Goal: Transaction & Acquisition: Book appointment/travel/reservation

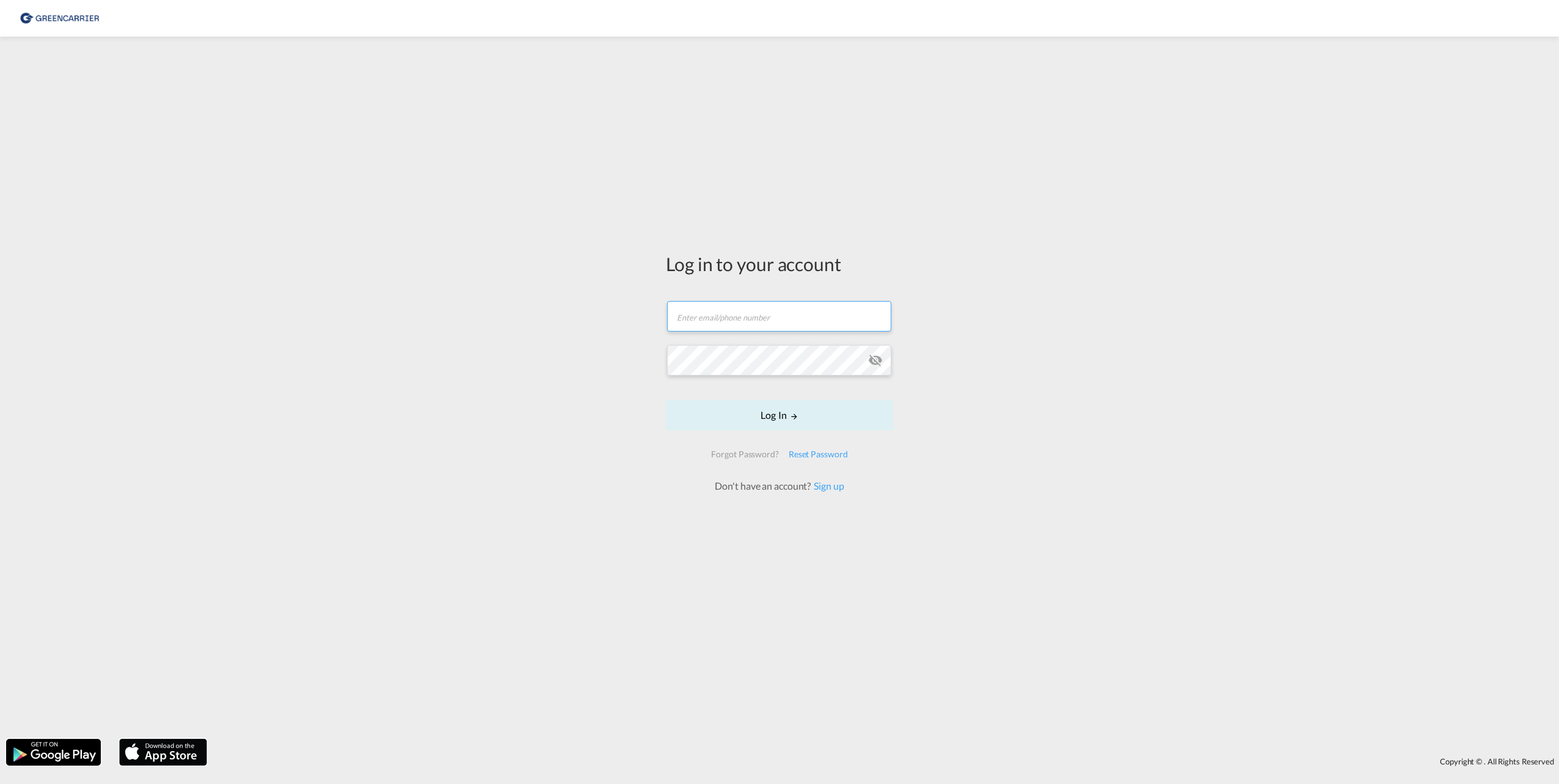
click at [726, 325] on input "text" at bounding box center [779, 316] width 224 height 30
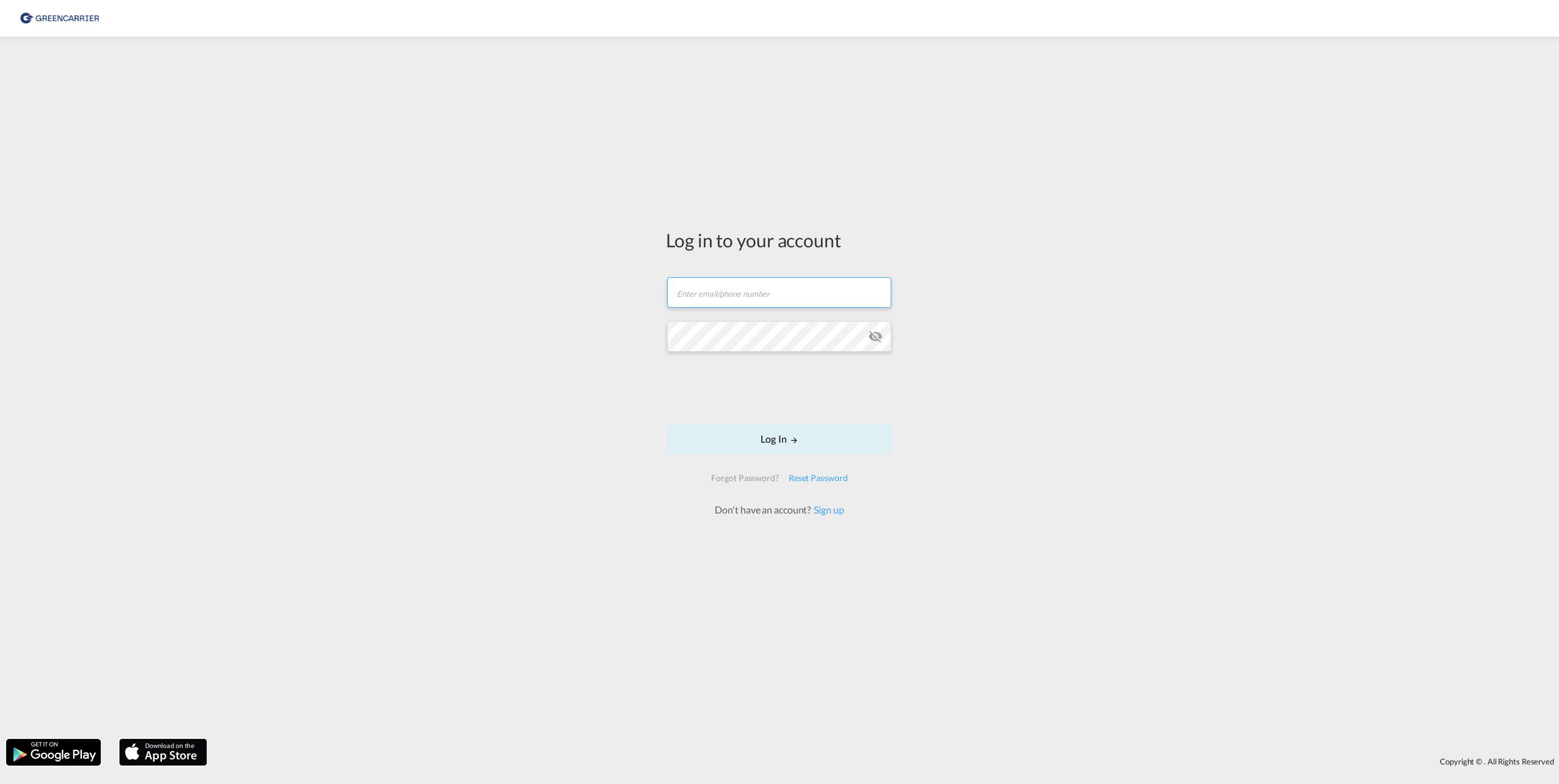
type input "[EMAIL_ADDRESS][DOMAIN_NAME]"
click at [828, 441] on button "Log In" at bounding box center [779, 439] width 227 height 30
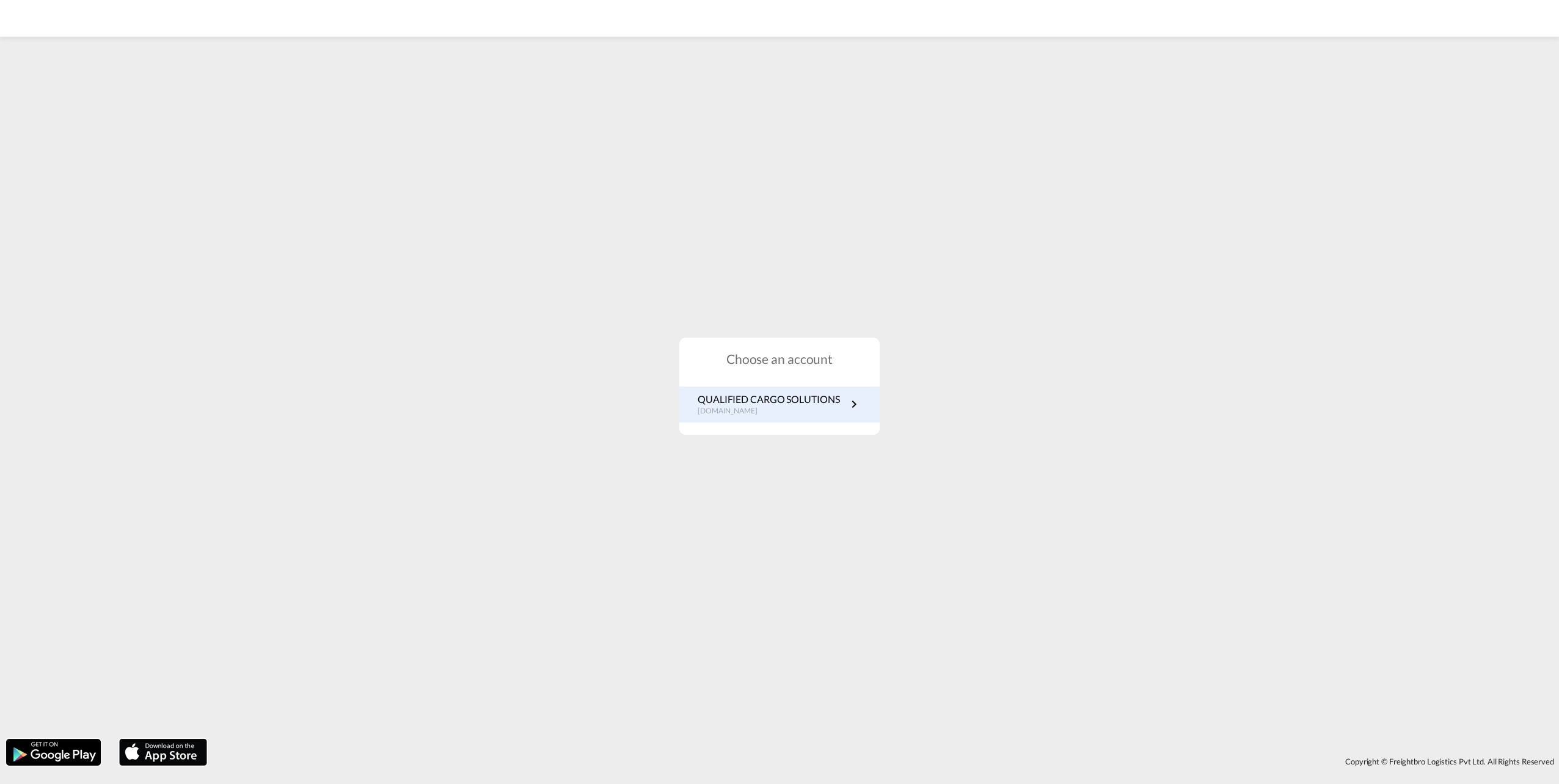
click at [769, 403] on p "QUALIFIED CARGO SOLUTIONS" at bounding box center [768, 399] width 142 height 14
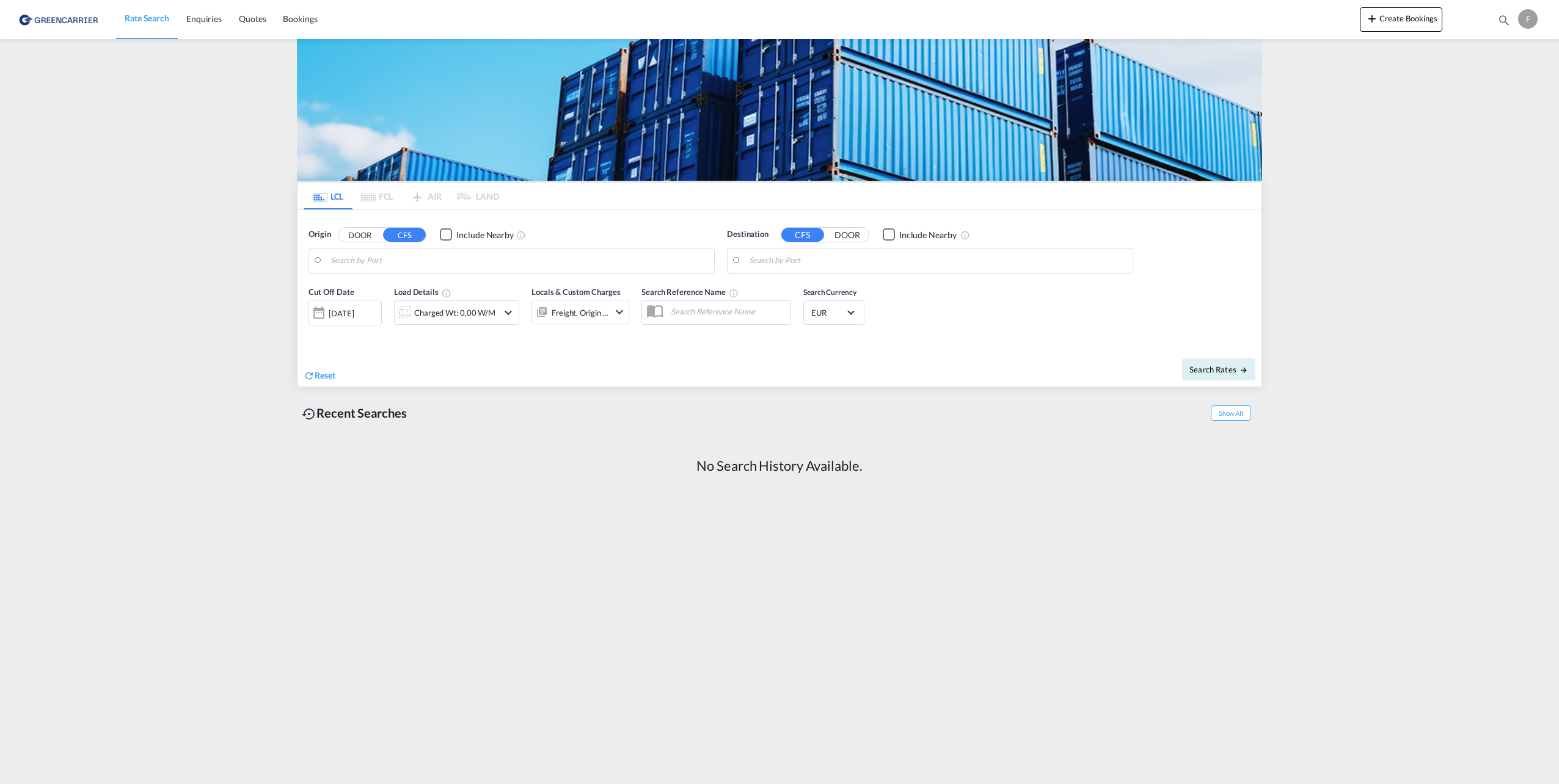
click at [531, 254] on input "Search by Port" at bounding box center [519, 260] width 377 height 18
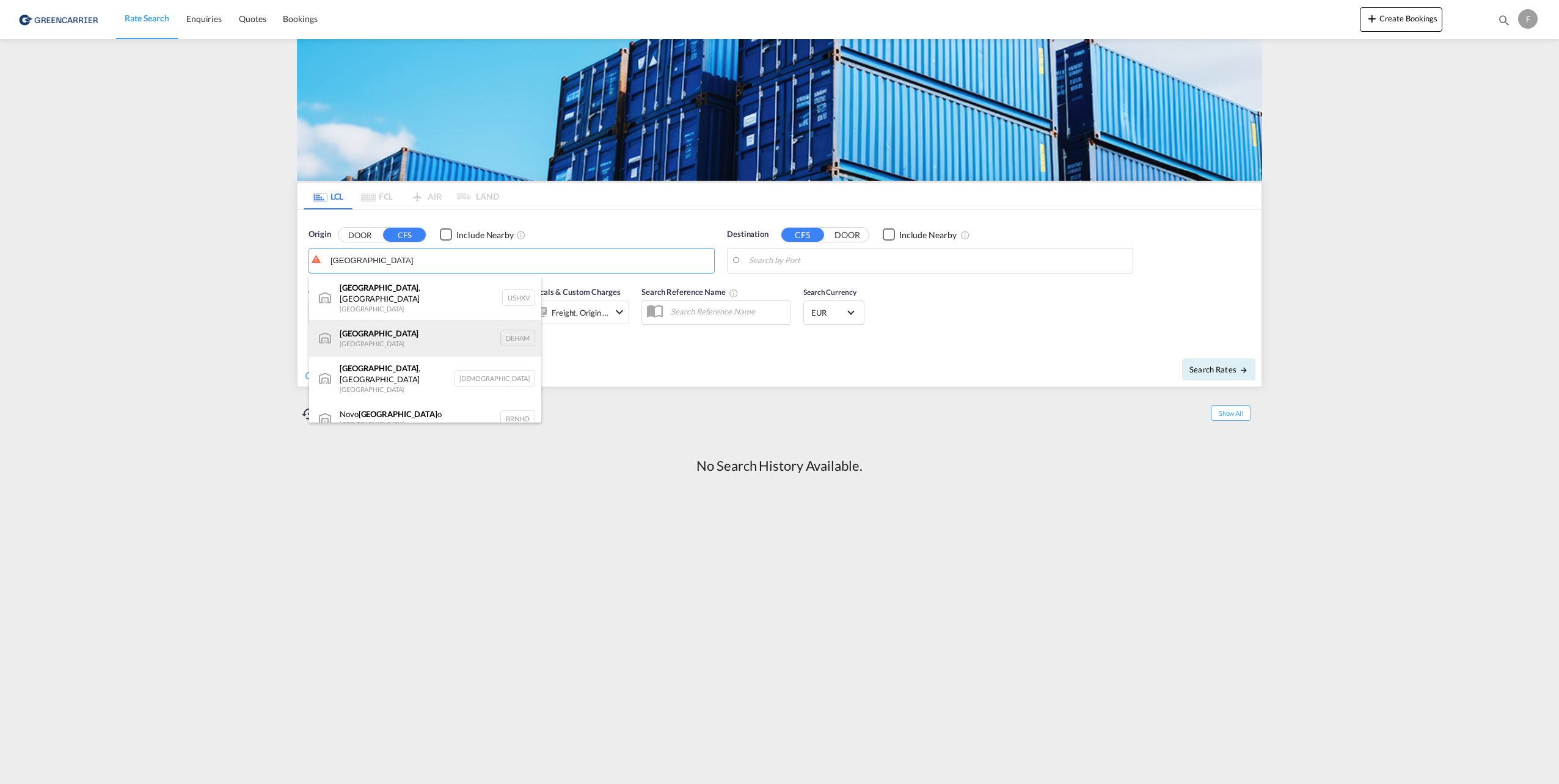
click at [398, 322] on div "[GEOGRAPHIC_DATA] [GEOGRAPHIC_DATA] DEHAM" at bounding box center [425, 338] width 232 height 37
type input "[GEOGRAPHIC_DATA], [GEOGRAPHIC_DATA]"
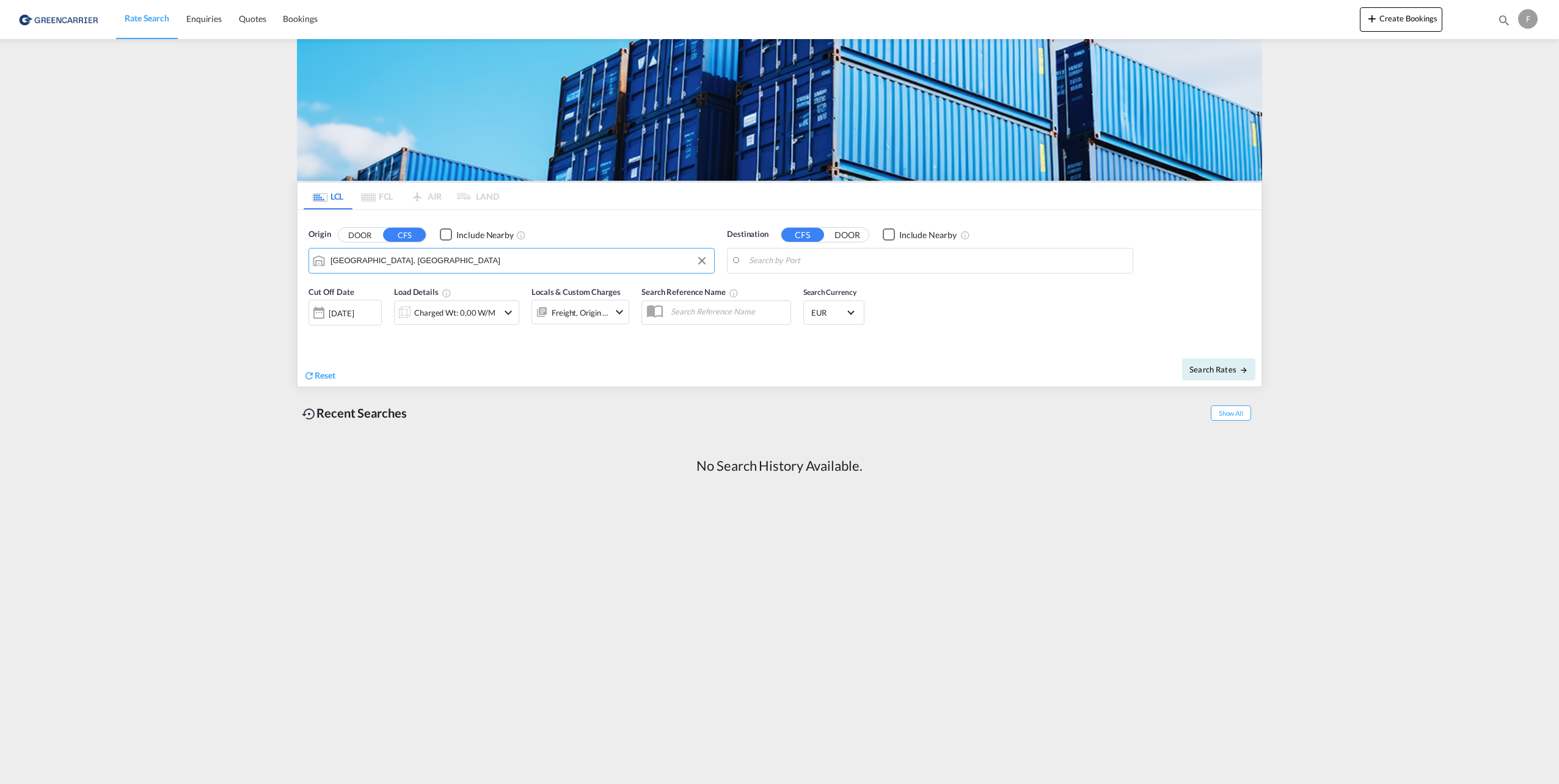
click at [862, 251] on input "Search by Port" at bounding box center [937, 260] width 377 height 18
click at [853, 292] on div "[GEOGRAPHIC_DATA] [GEOGRAPHIC_DATA] VNSGN" at bounding box center [843, 294] width 232 height 37
type input "[GEOGRAPHIC_DATA], VNSGN"
click at [1024, 315] on div "Cut Off Date [DATE] [DATE] Load Details Charged Wt: 0,00 W/M Locals & Custom Ch…" at bounding box center [780, 312] width 964 height 66
click at [1201, 365] on span "Search Rates" at bounding box center [1218, 370] width 59 height 10
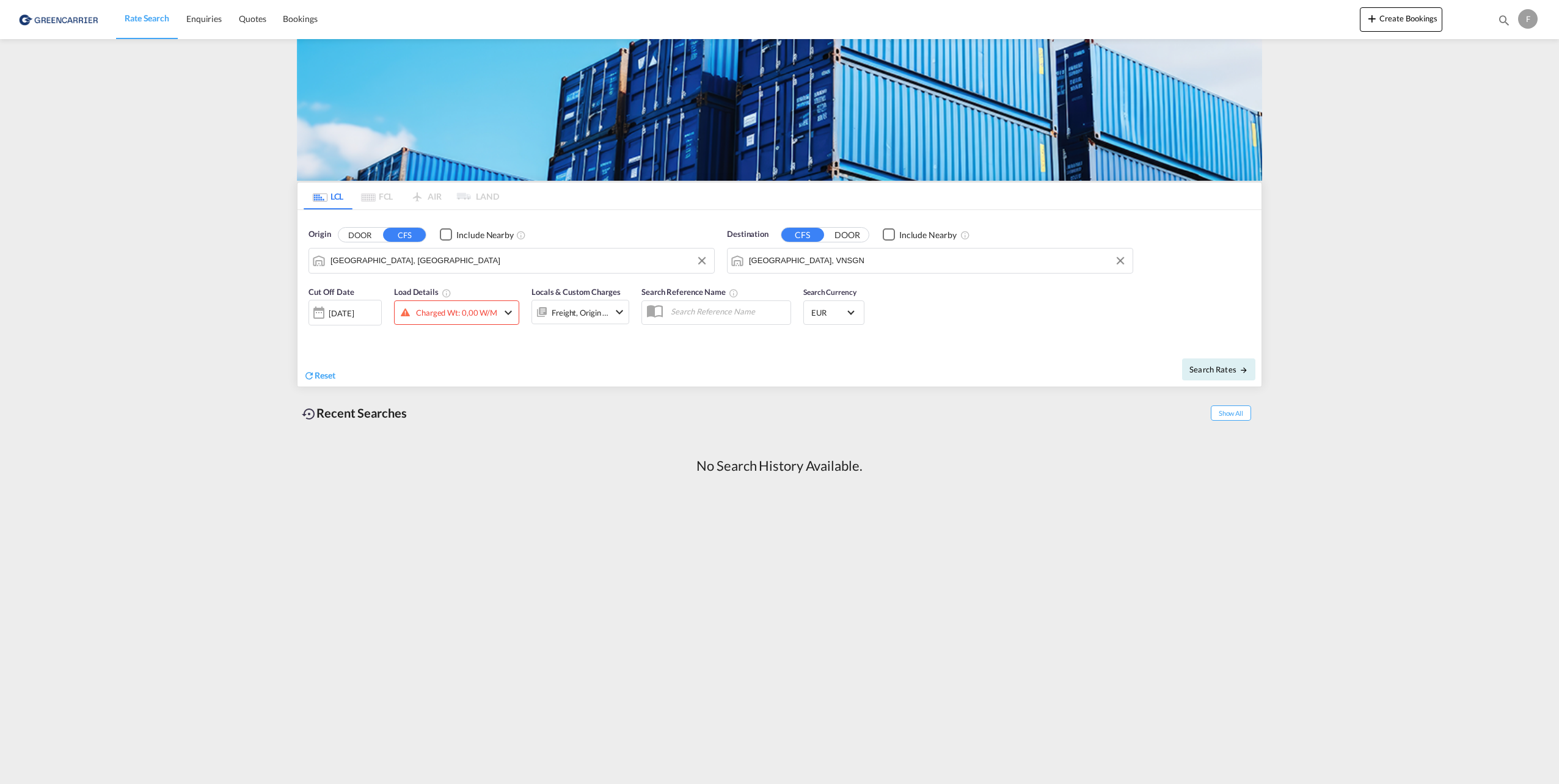
click at [1312, 327] on md-content "Rate Search Enquiries Quotes Bookings Create Bookings Bookings Quotes Enquiries…" at bounding box center [779, 392] width 1559 height 784
click at [309, 15] on span "Bookings" at bounding box center [299, 19] width 34 height 10
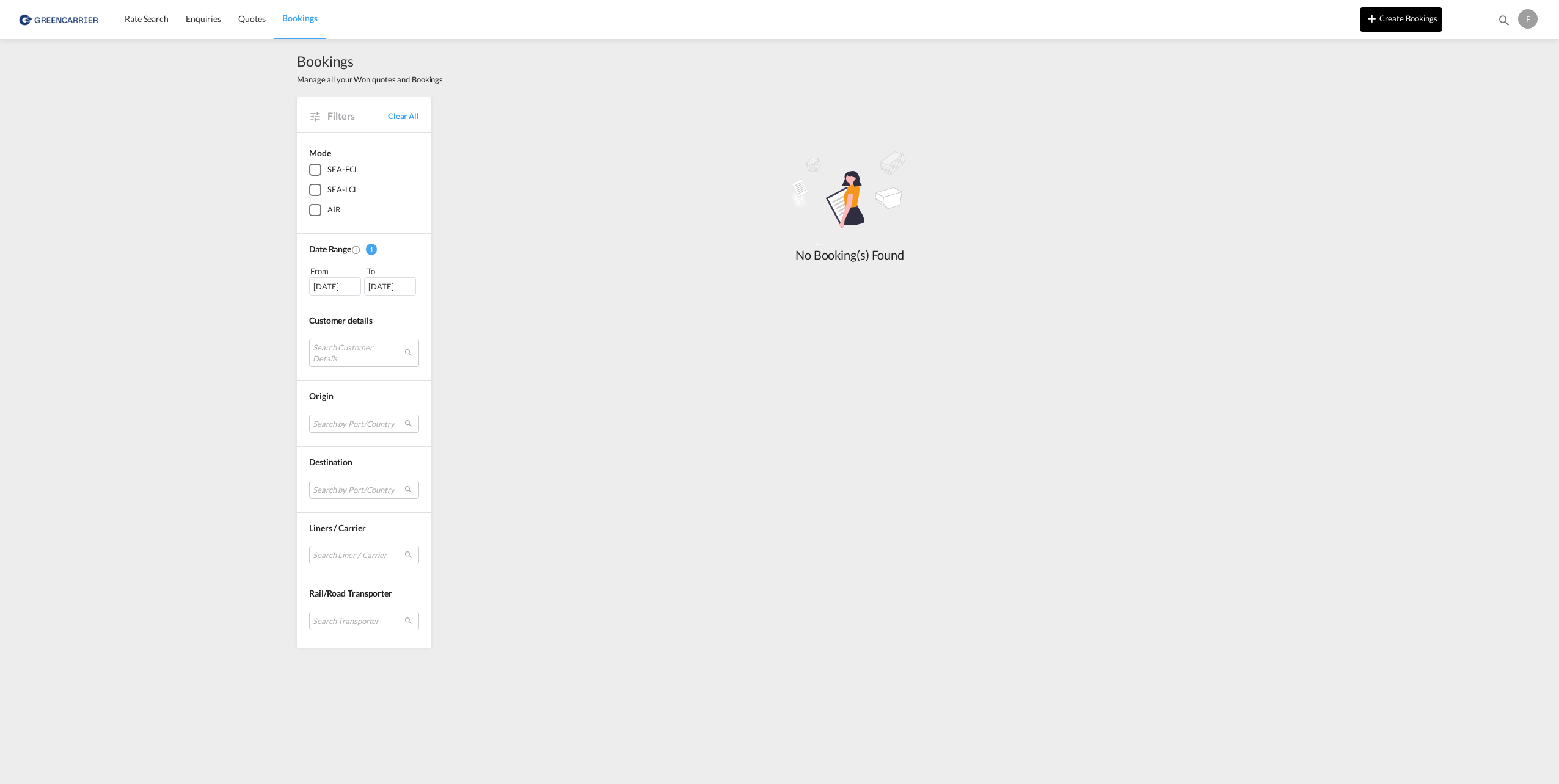
click at [1403, 30] on button "Create Bookings" at bounding box center [1401, 20] width 82 height 25
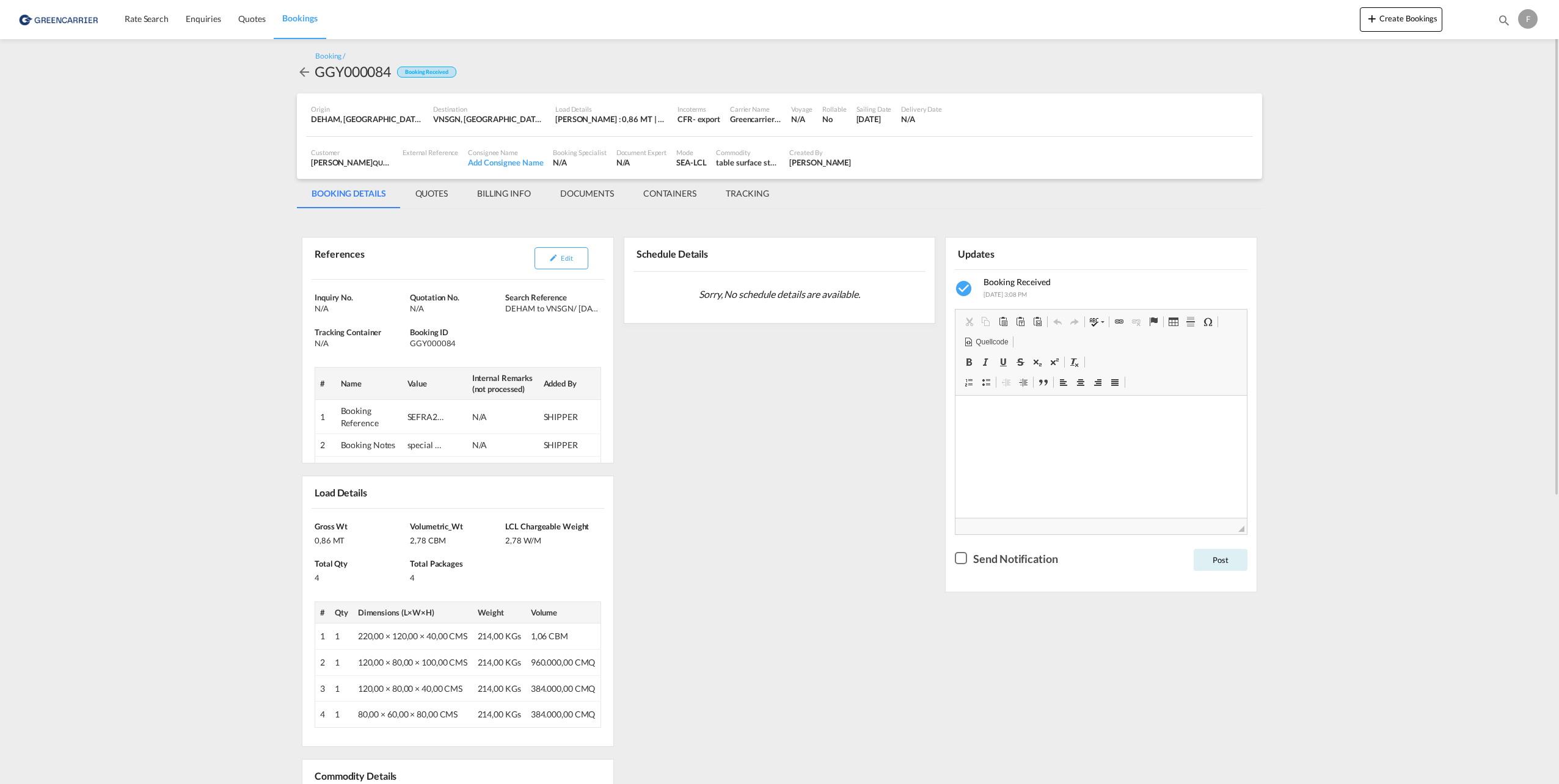
click at [378, 76] on div "GGY000084" at bounding box center [353, 71] width 77 height 20
copy div "GGY000084"
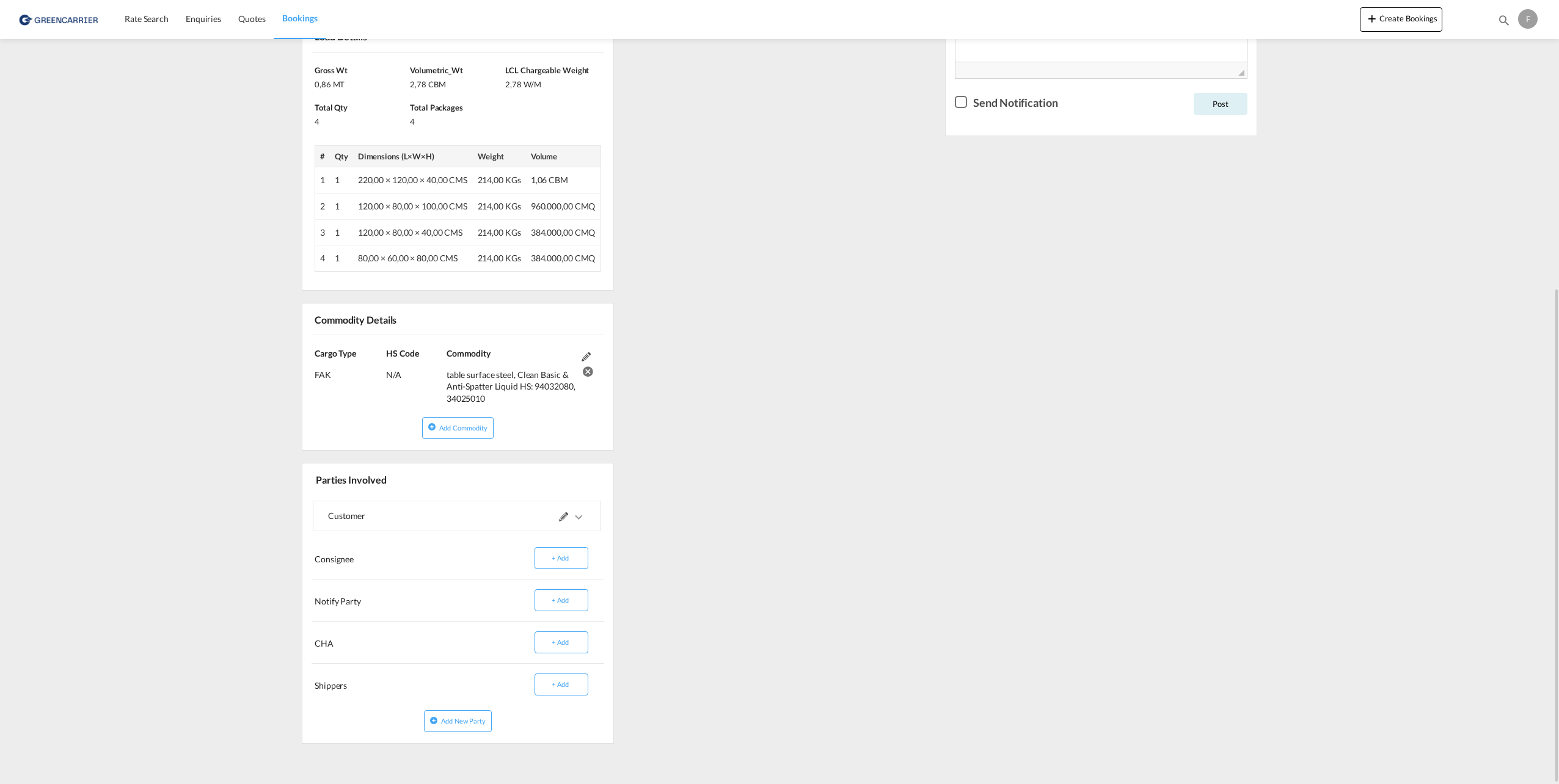
scroll to position [151, 0]
